Goal: Check status: Check status

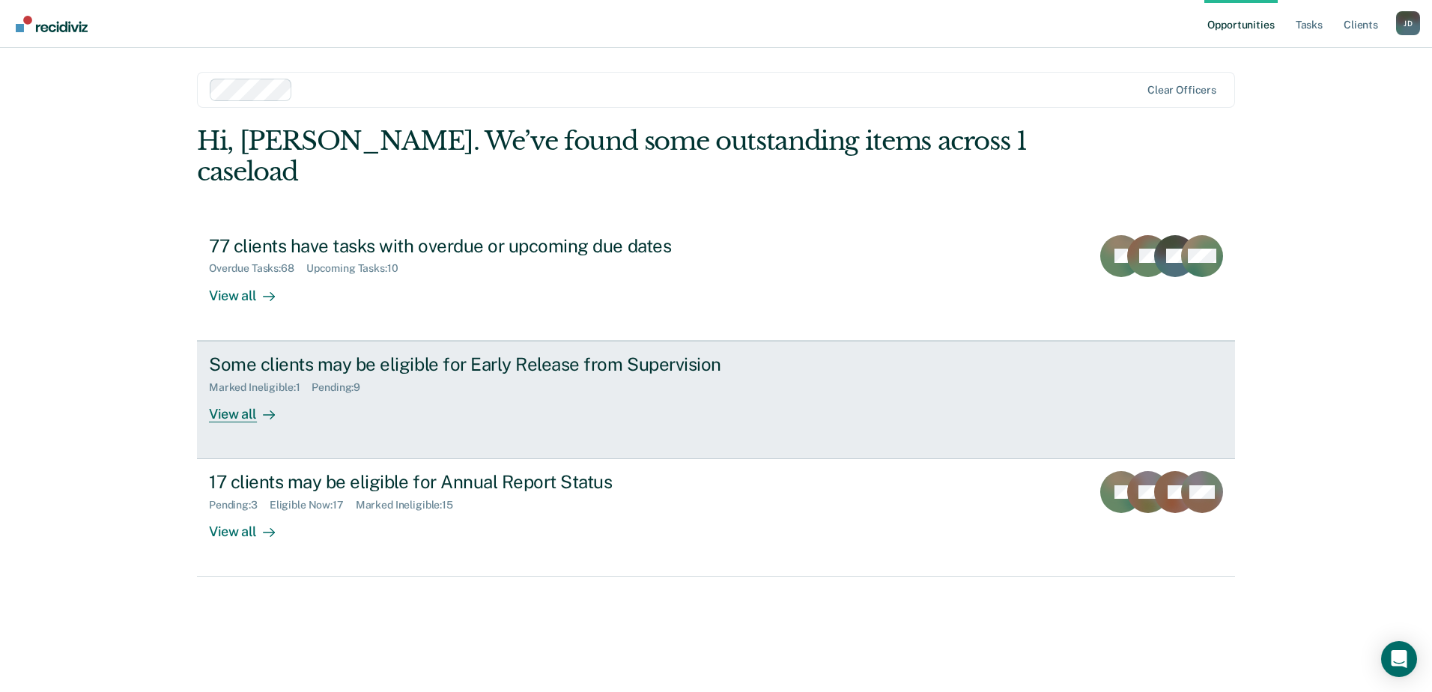
click at [311, 381] on div "Marked Ineligible : 1" at bounding box center [260, 387] width 103 height 13
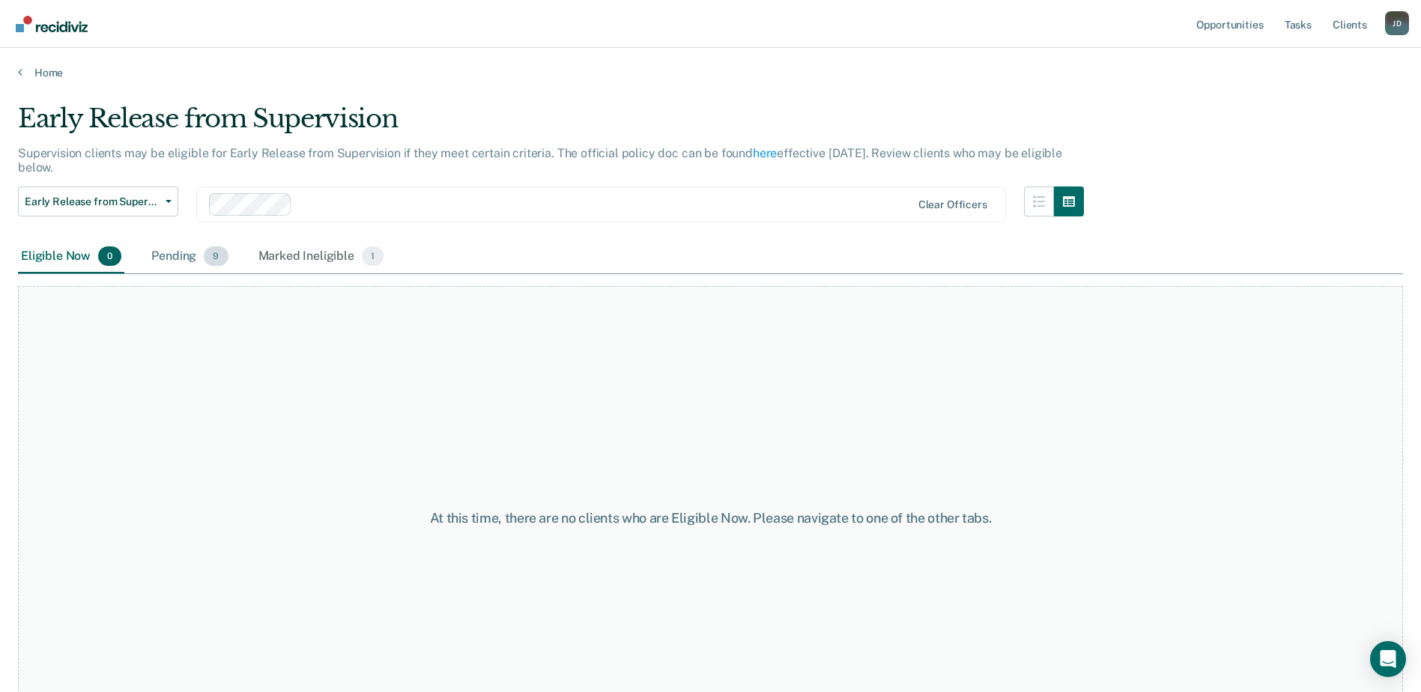
click at [169, 250] on div "Pending 9" at bounding box center [189, 256] width 82 height 33
